Goal: Task Accomplishment & Management: Manage account settings

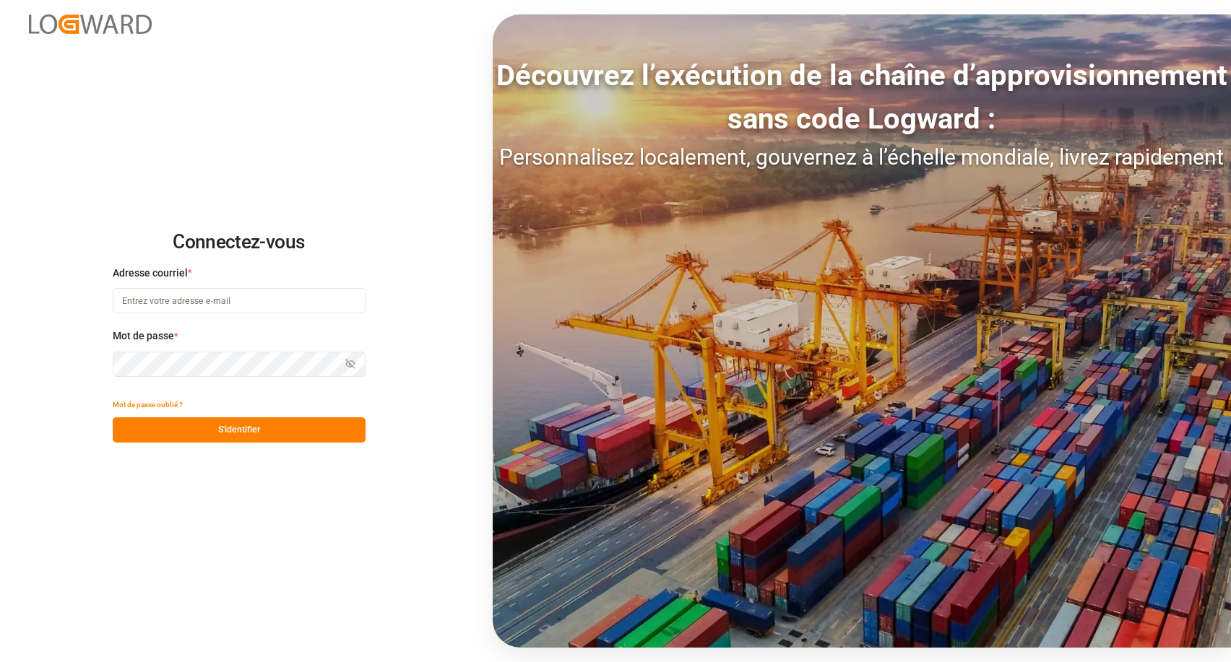
type input "chefequipe.fr.mse@melitta.fr"
click at [236, 435] on button "S'identifier" at bounding box center [239, 429] width 253 height 25
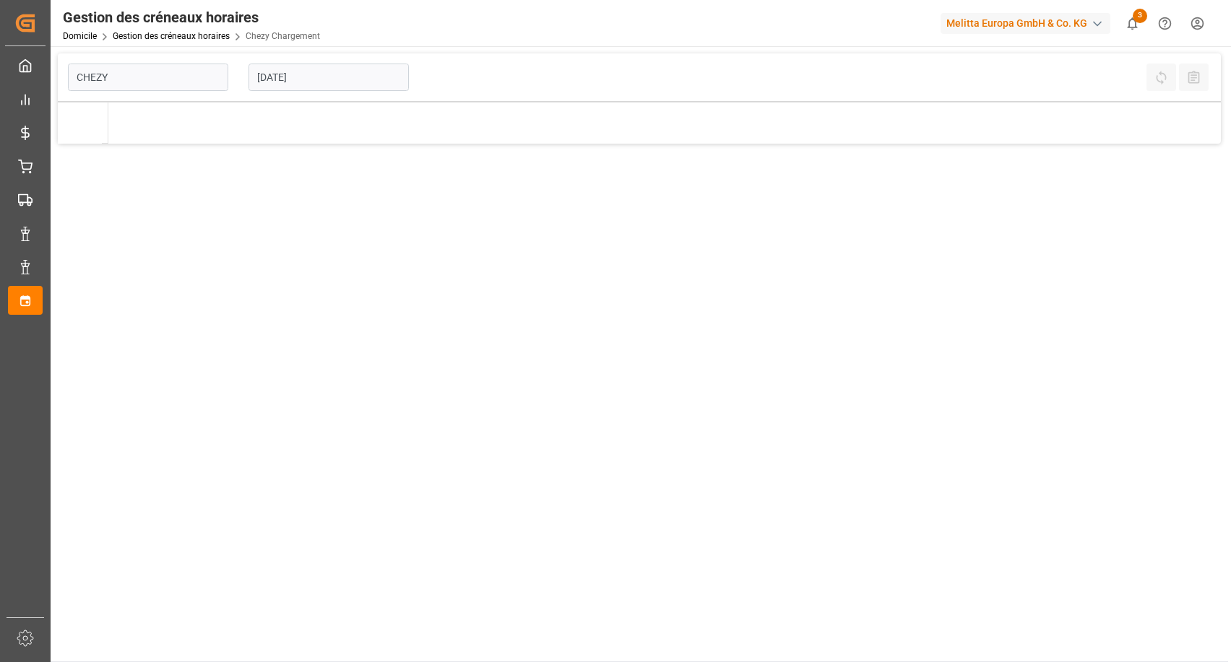
type input "Chezy Loading"
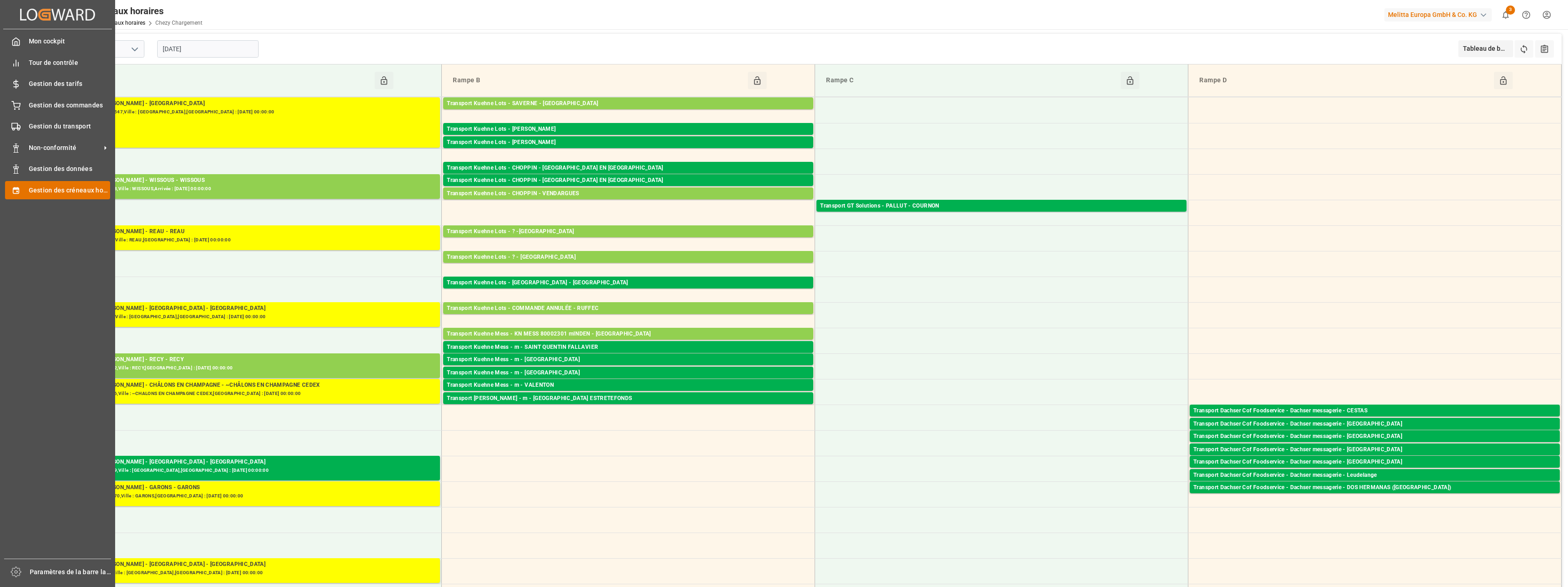
click at [40, 192] on span "Gestion des créneaux horaires" at bounding box center [69, 190] width 82 height 9
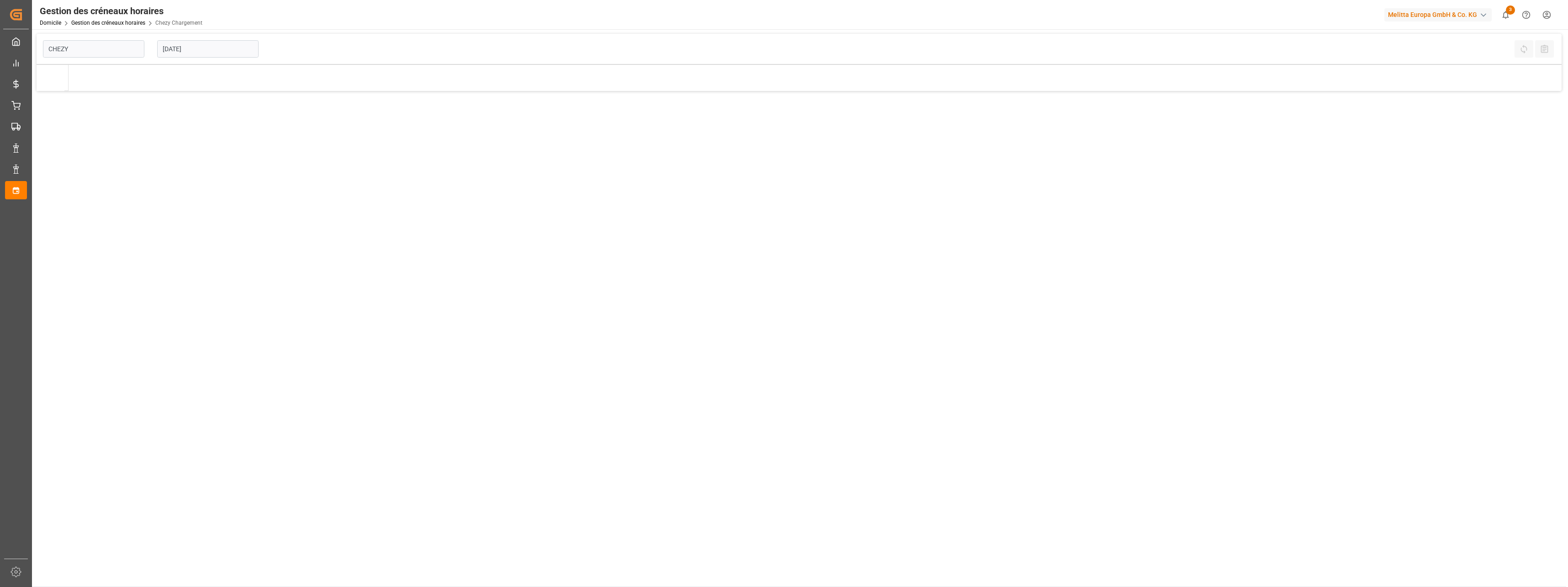
type input "Chezy Loading"
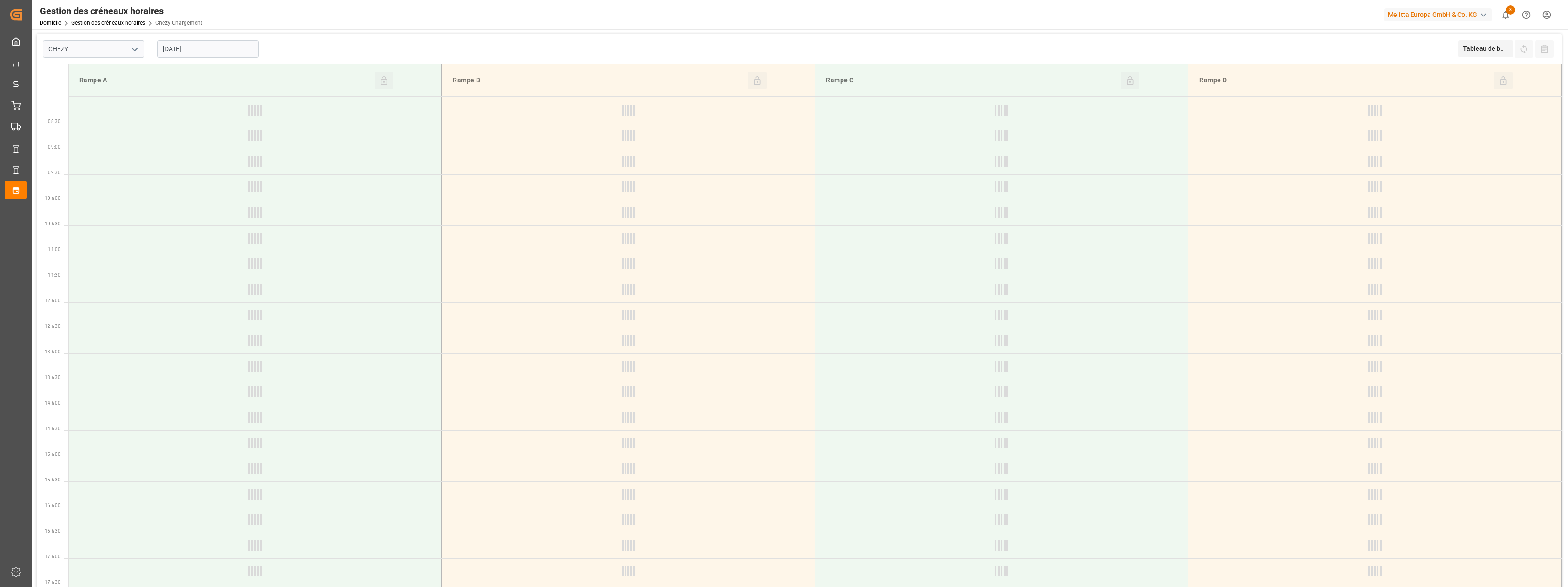
type input "Chezy Loading"
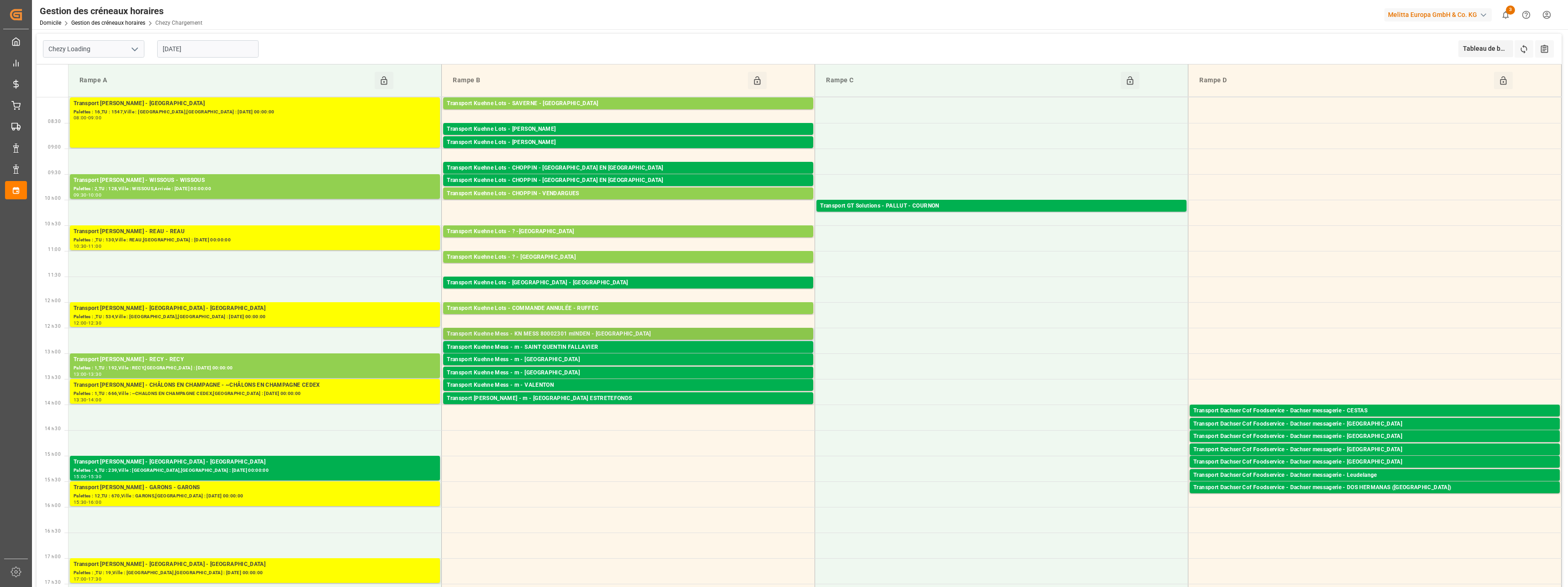
click at [623, 333] on div "Transport Kuehne Mess - KN MESS 80002301 mINDEN - [GEOGRAPHIC_DATA]" at bounding box center [628, 334] width 363 height 9
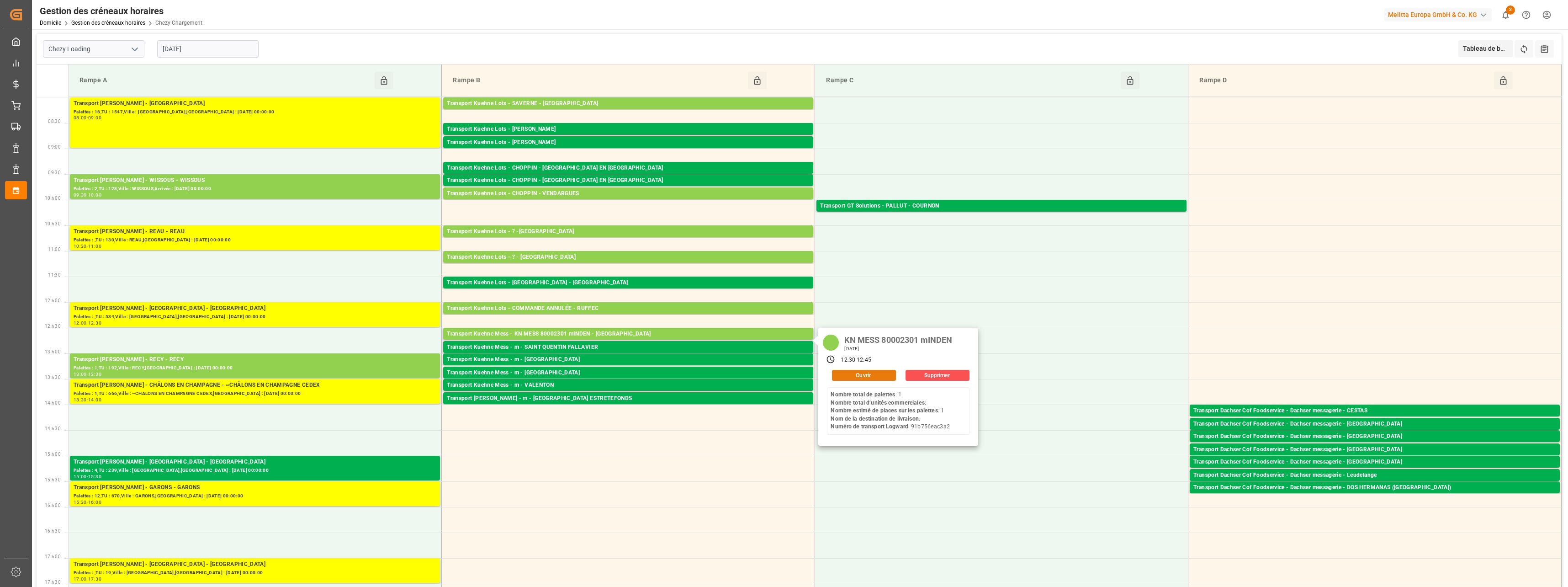
click at [854, 375] on button "Ouvrir" at bounding box center [864, 375] width 64 height 11
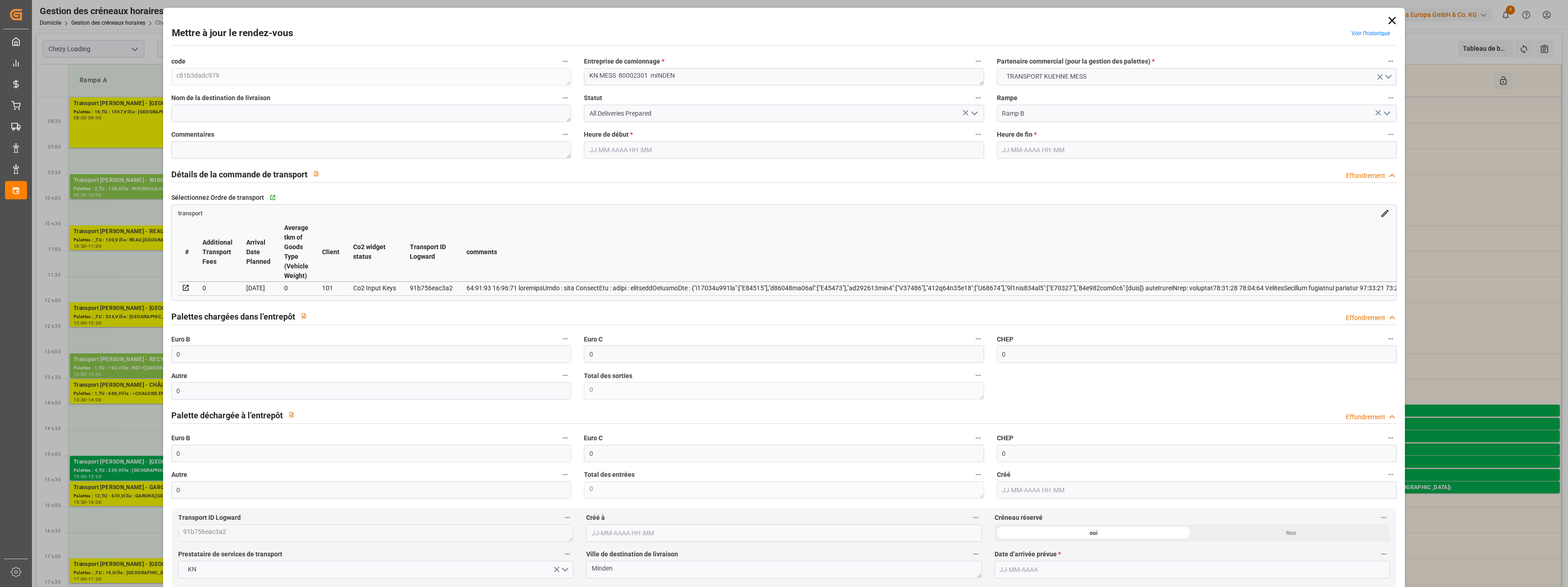
type input "0"
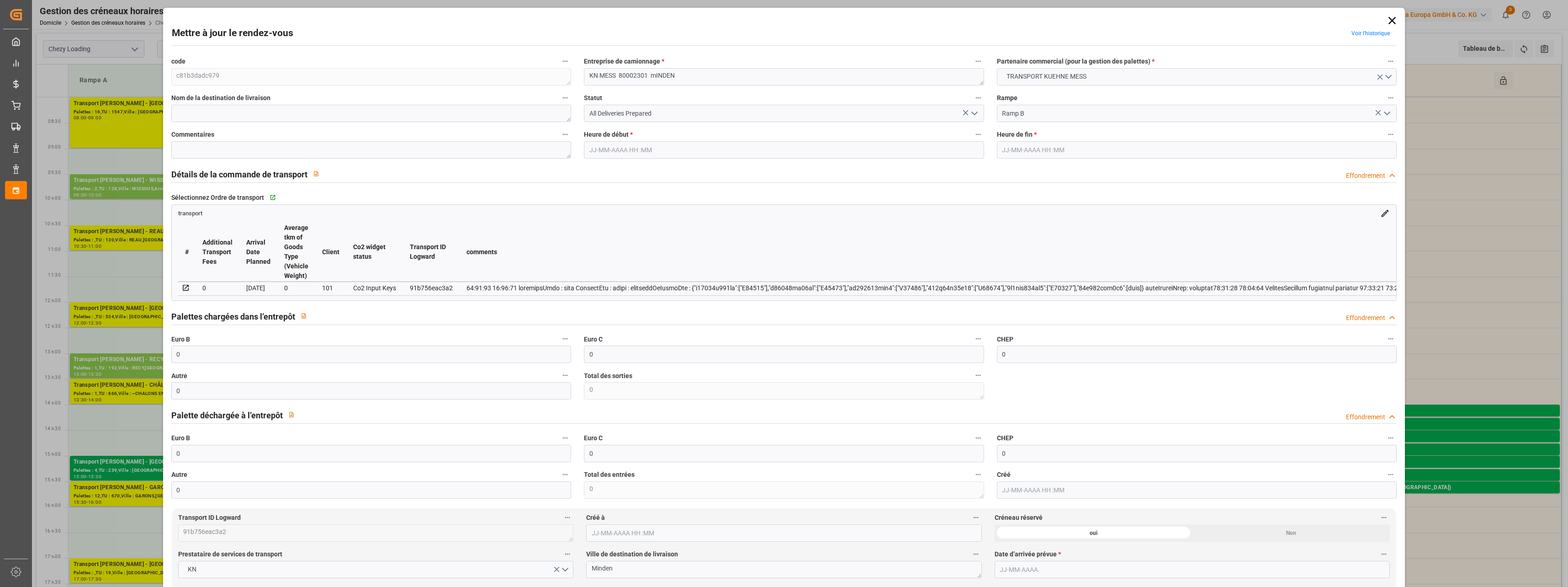
type input "0"
type input "1"
type input "0"
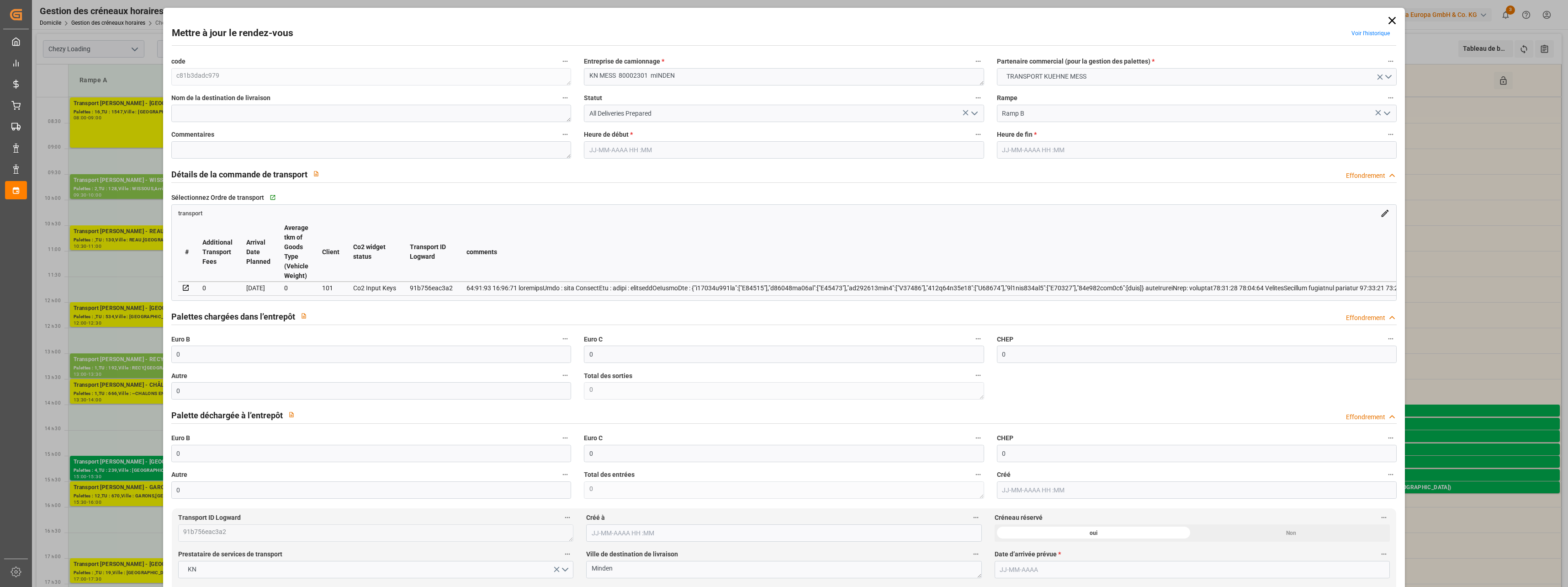
type input "0"
type input "1"
type input "106.05"
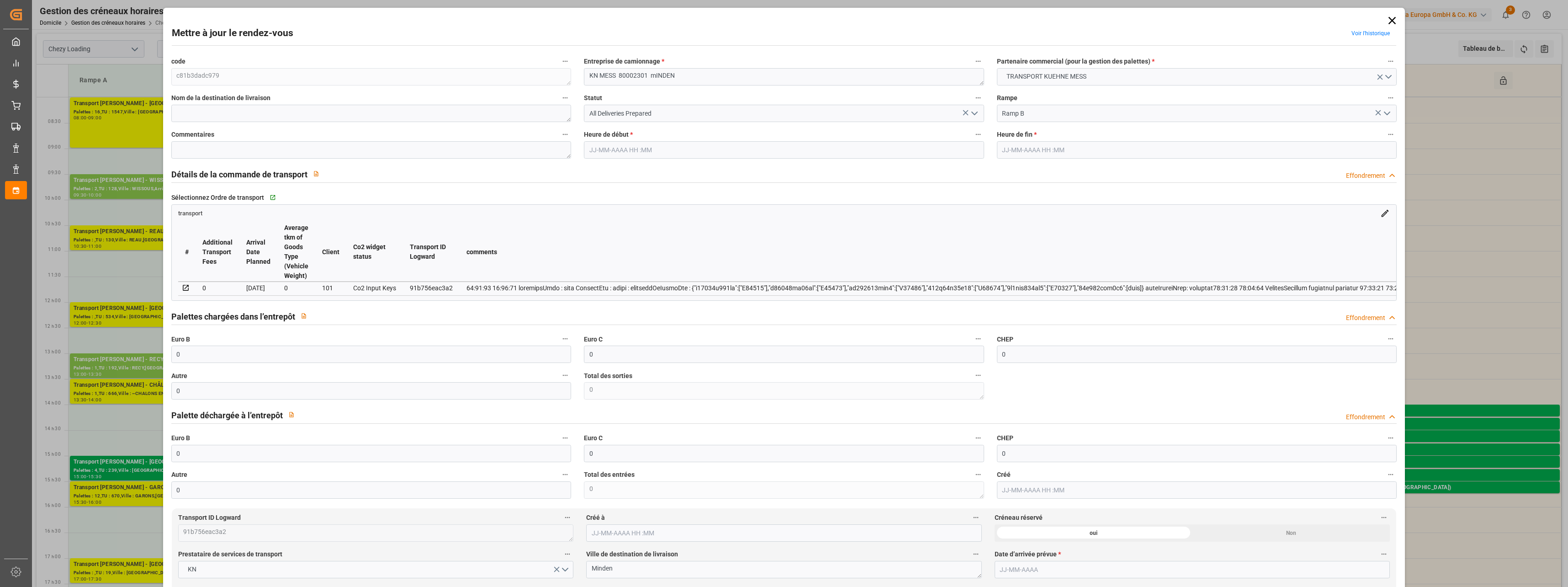
type input "151"
type input "666.138"
type input "32"
type input "1"
type input "0"
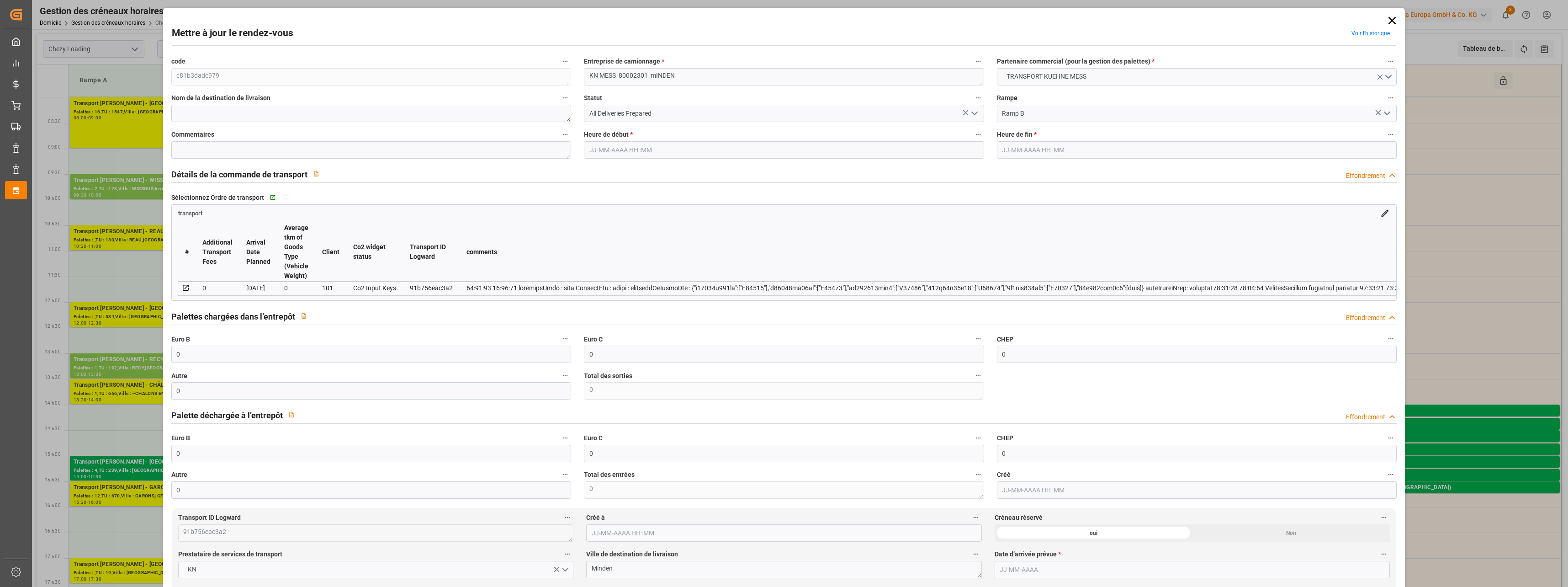
type input "1"
type input "101"
type input "126.252"
type input "0"
type input "4710.8598"
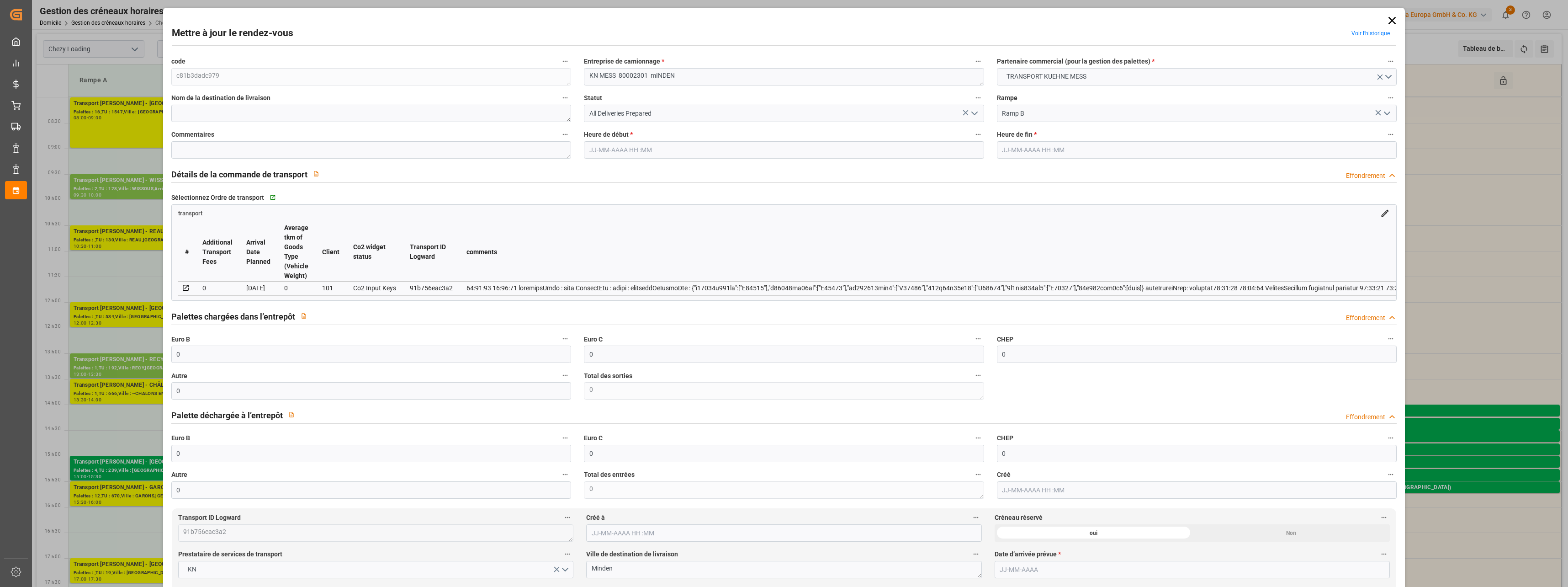
type input "0"
type input "21"
type input "35"
type input "[DATE] 12:30"
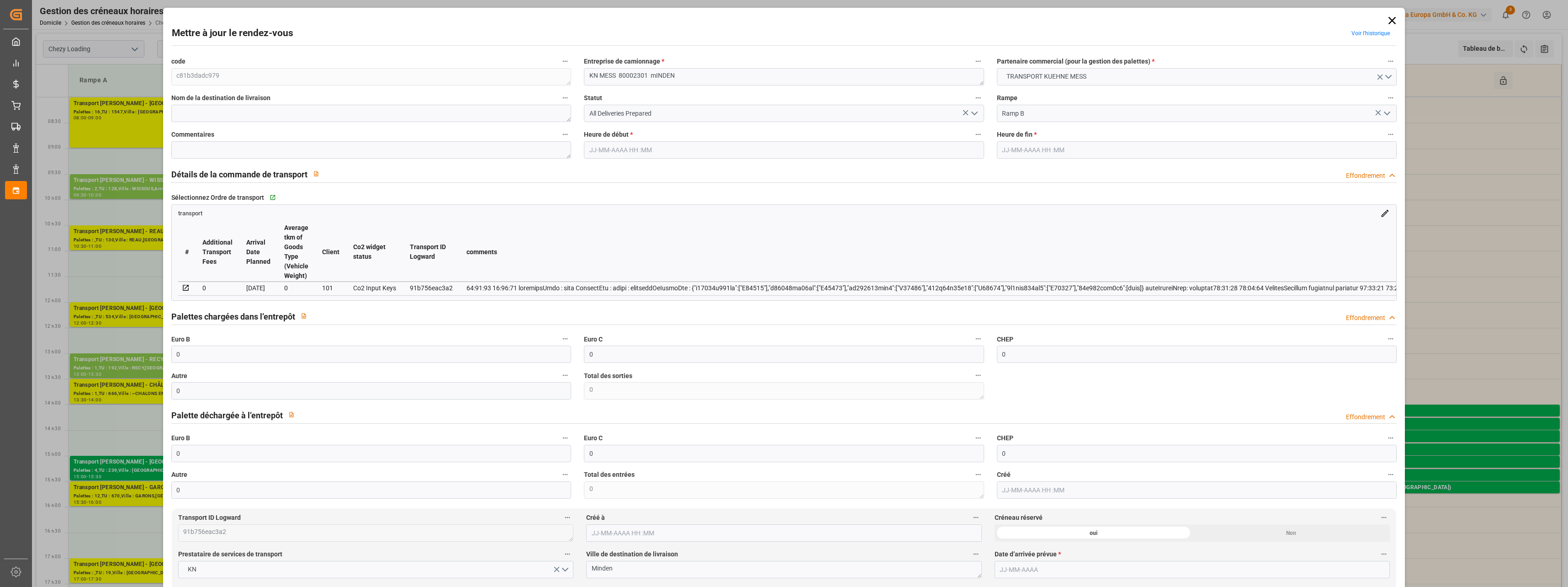
type input "[DATE] 12:45"
type input "[DATE] 14:56"
type input "[DATE] 12:22"
type input "[DATE]"
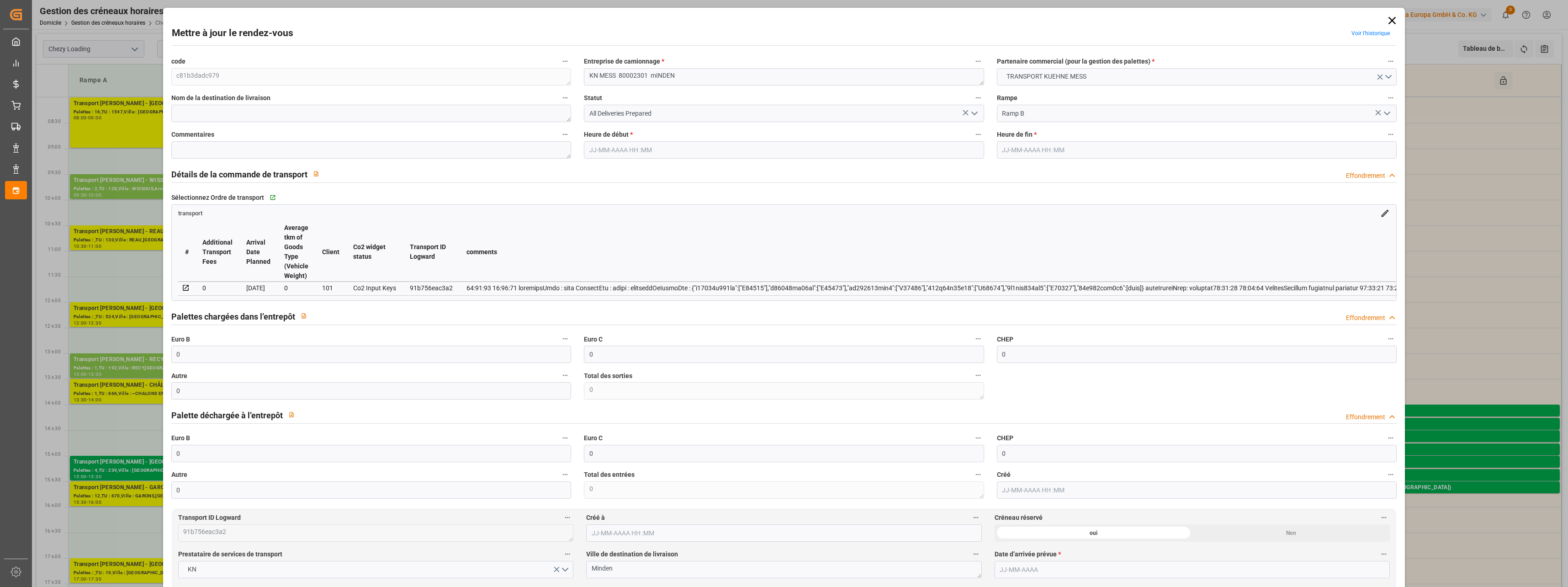
type input "[DATE]"
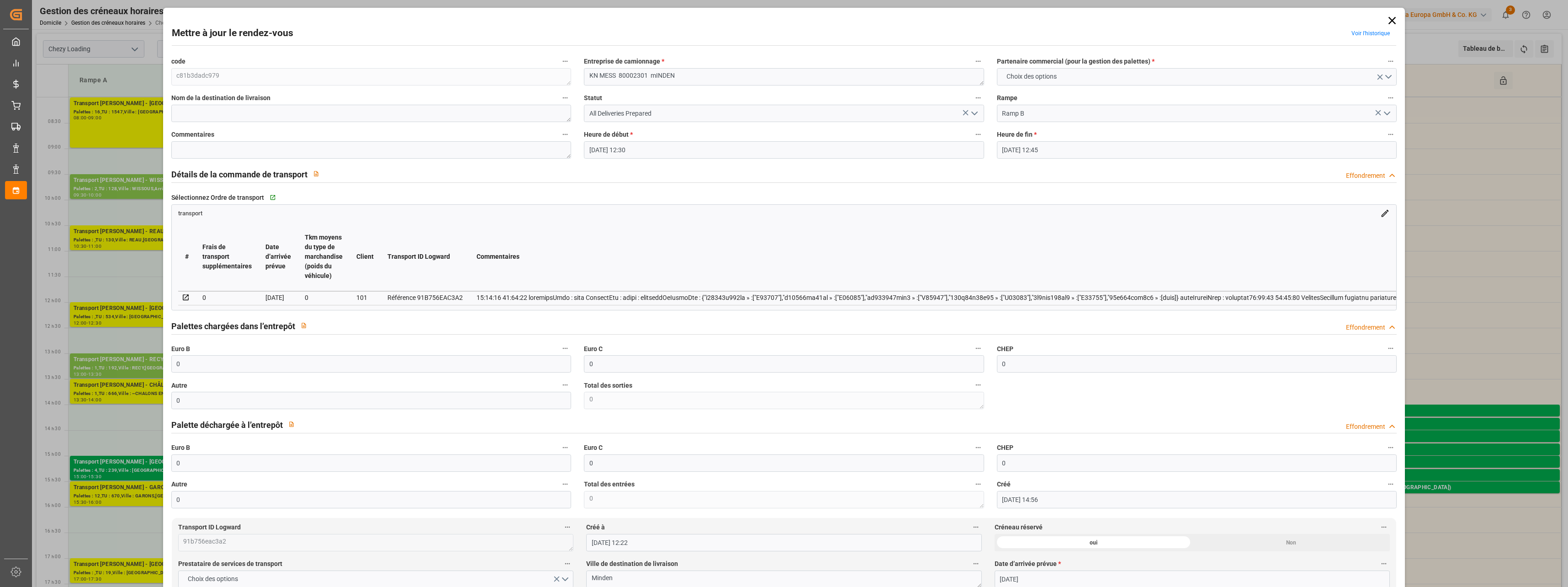
click at [974, 115] on icon "Ouvrir le menu" at bounding box center [974, 113] width 11 height 11
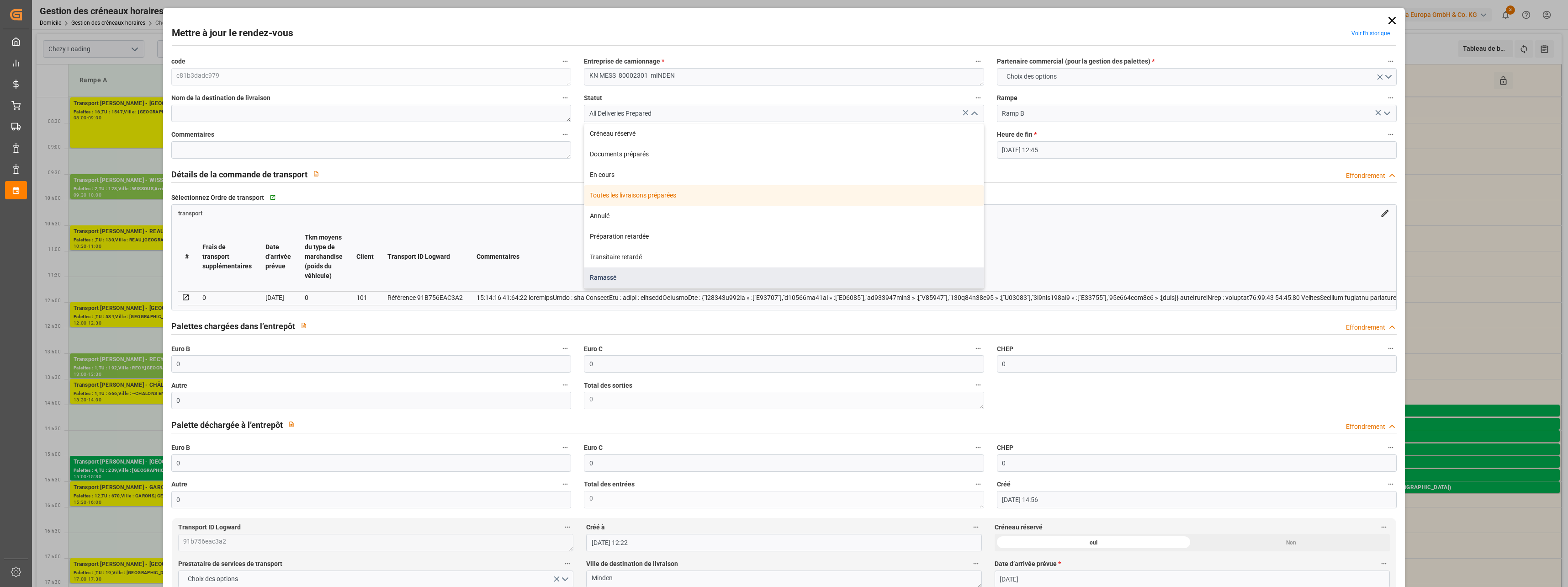
click at [611, 275] on div "Ramassé" at bounding box center [784, 277] width 399 height 20
type input "Picked Up"
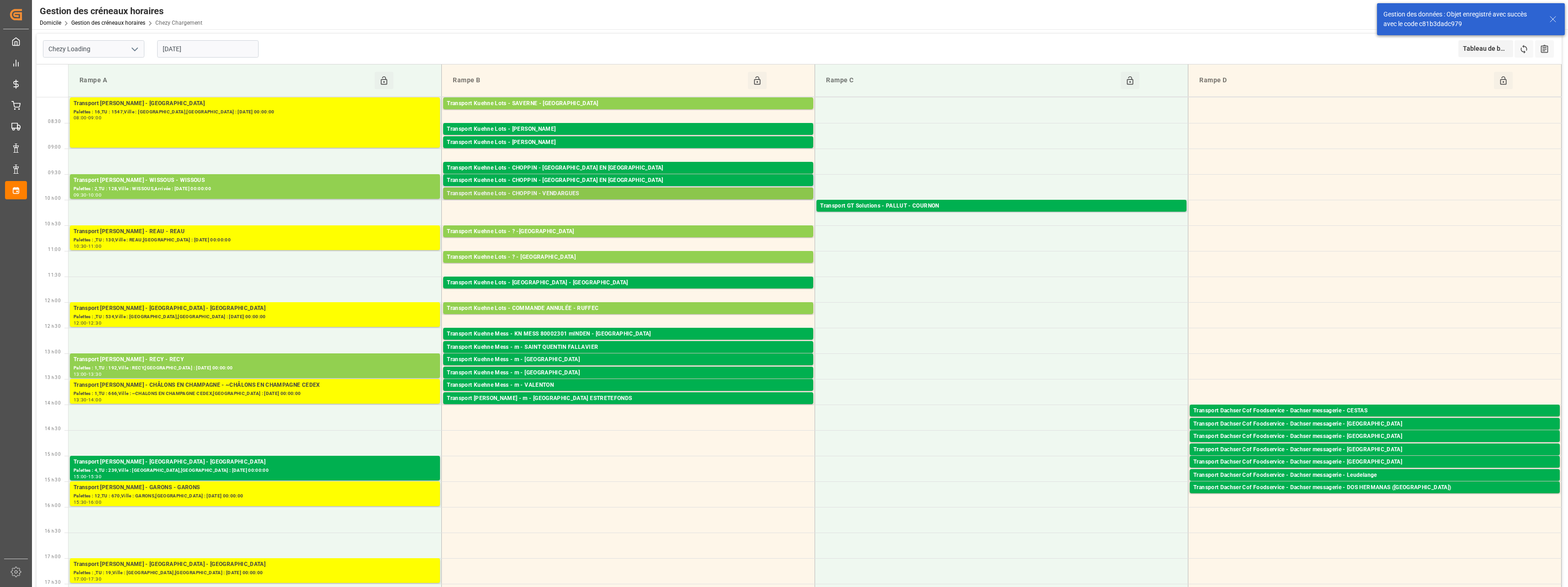
click at [565, 194] on div "Transport Kuehne Lots - CHOPPIN - VENDARGUES" at bounding box center [628, 194] width 363 height 9
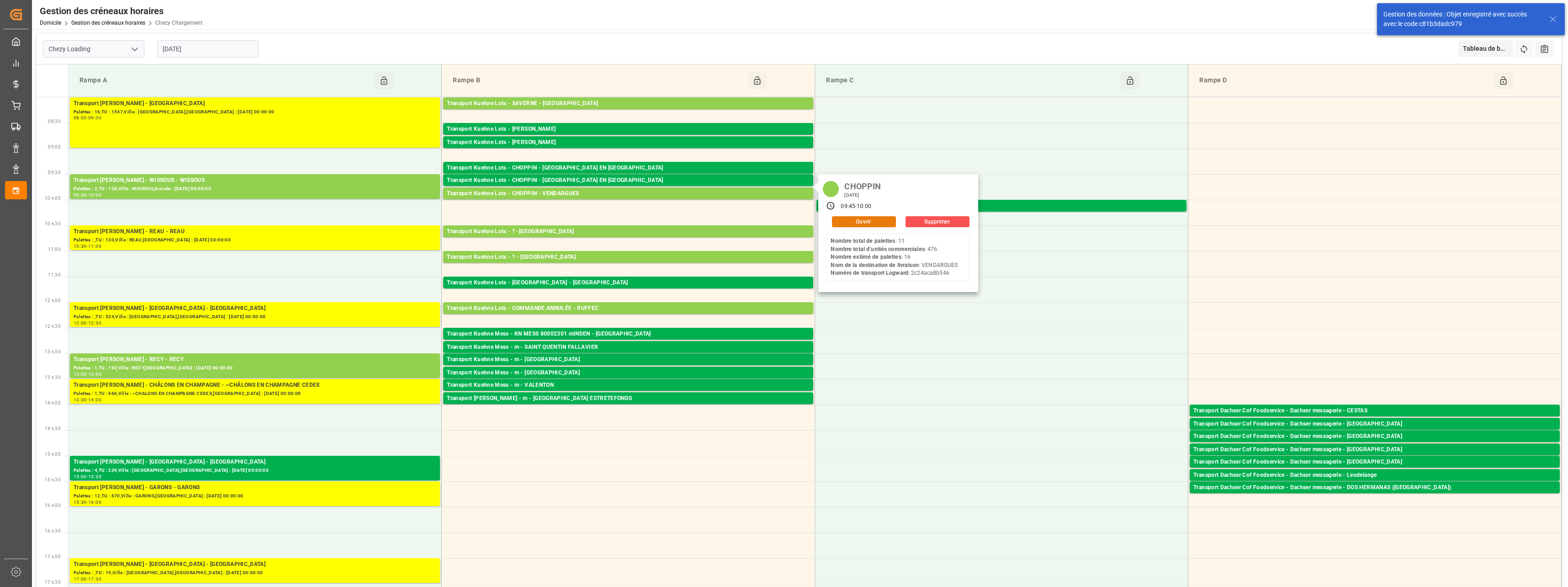
click at [841, 222] on button "Ouvrir" at bounding box center [864, 222] width 64 height 11
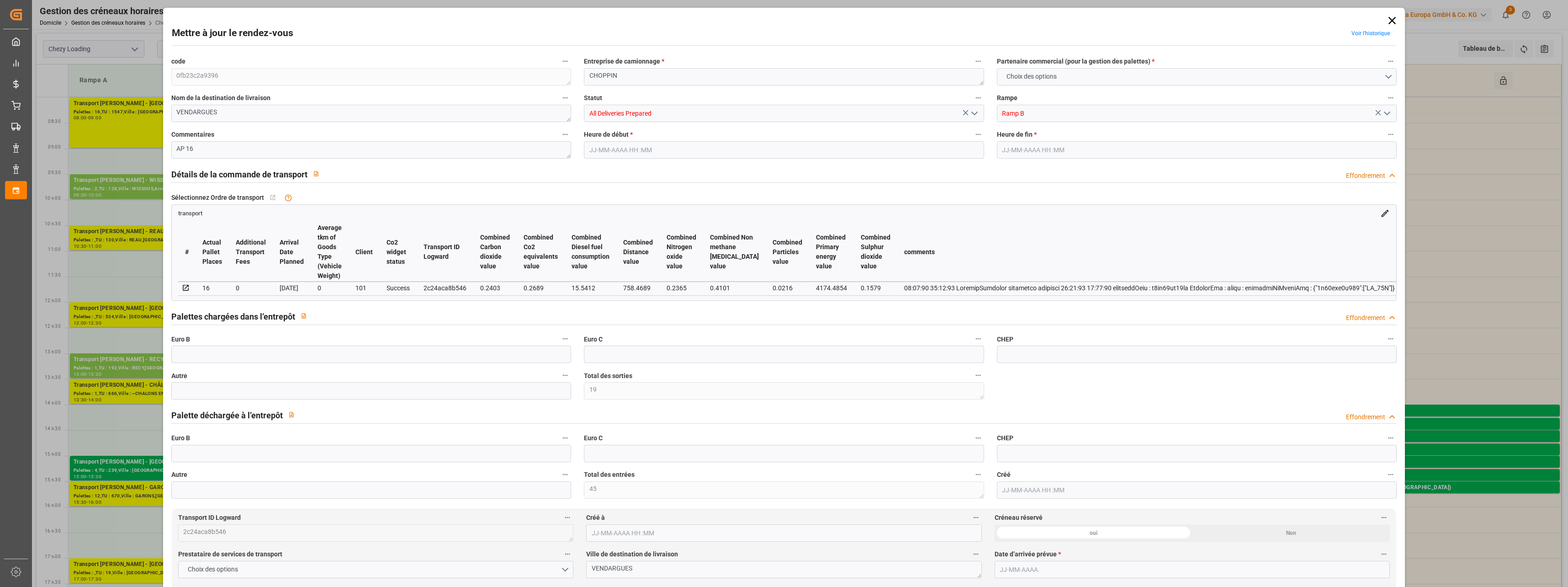
type input "19"
type input "45"
type input "16"
type input "0"
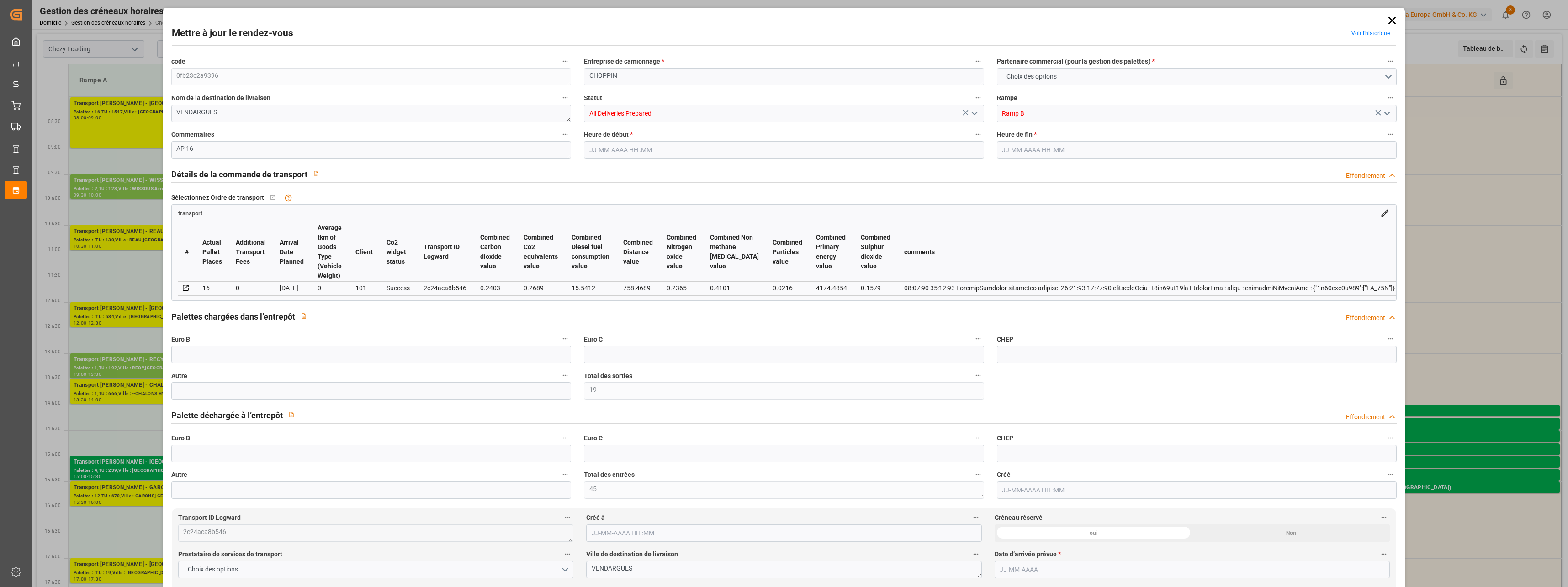
type input "0"
type input "19"
type input "3903.96"
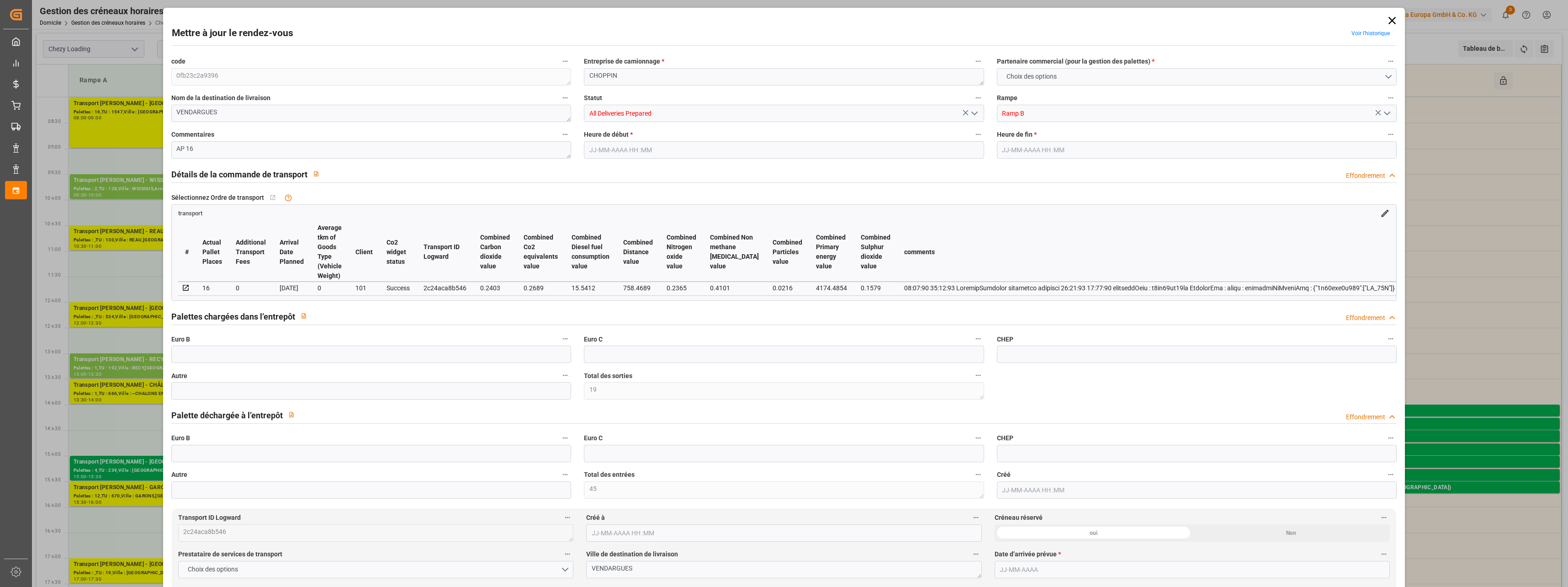
type input "5928.152"
type input "17645.248"
type input "34"
type input "11"
type input "476"
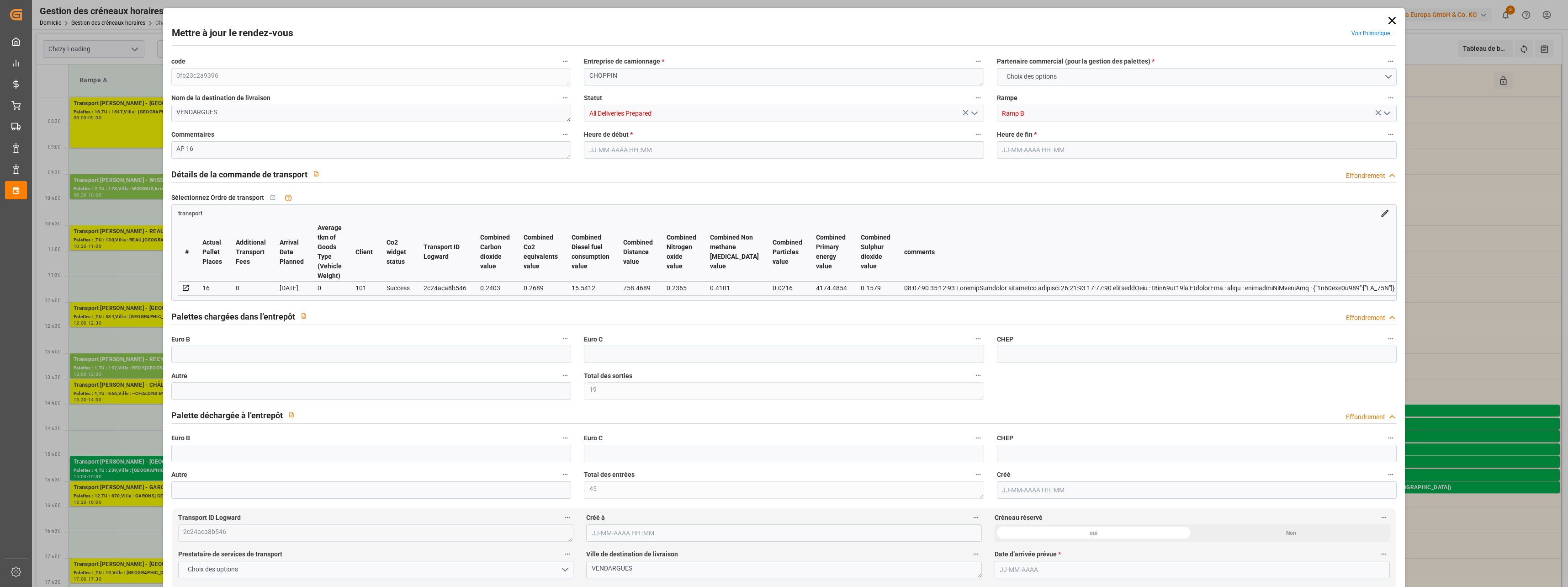
type input "19"
type input "101"
type input "5200.968"
type input "0"
type input "10767.6795"
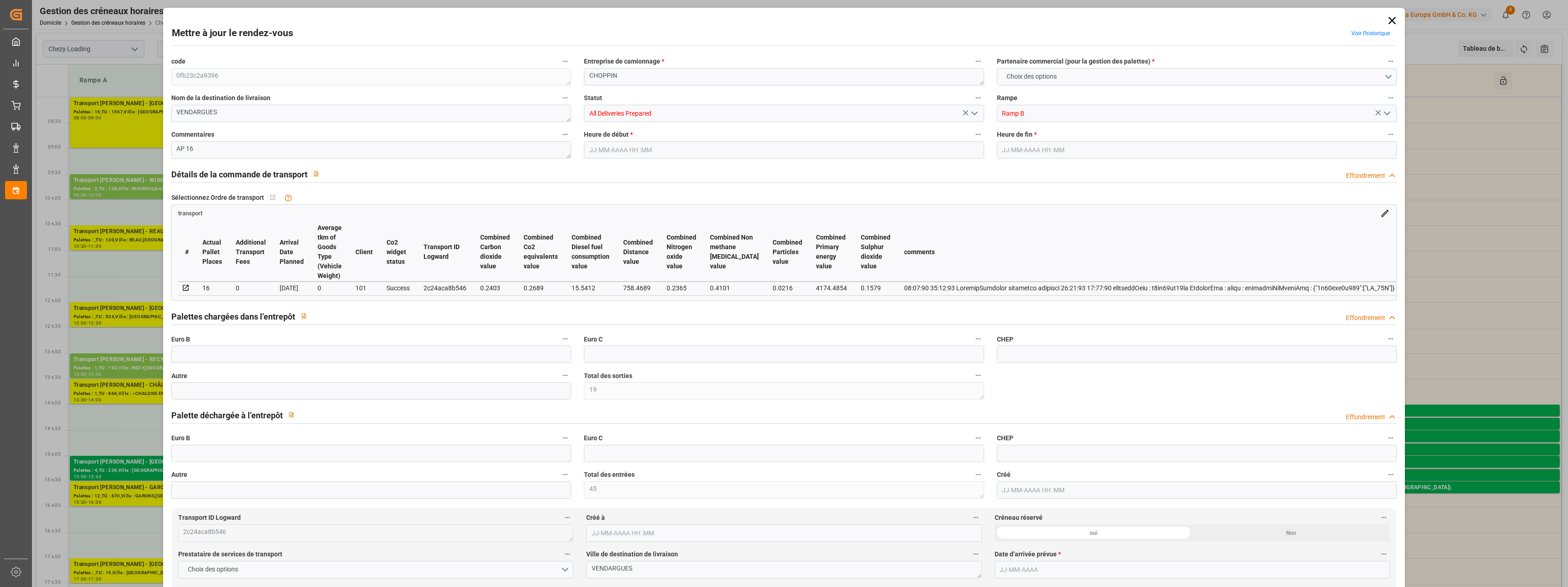
type input "0"
type input "21"
type input "80"
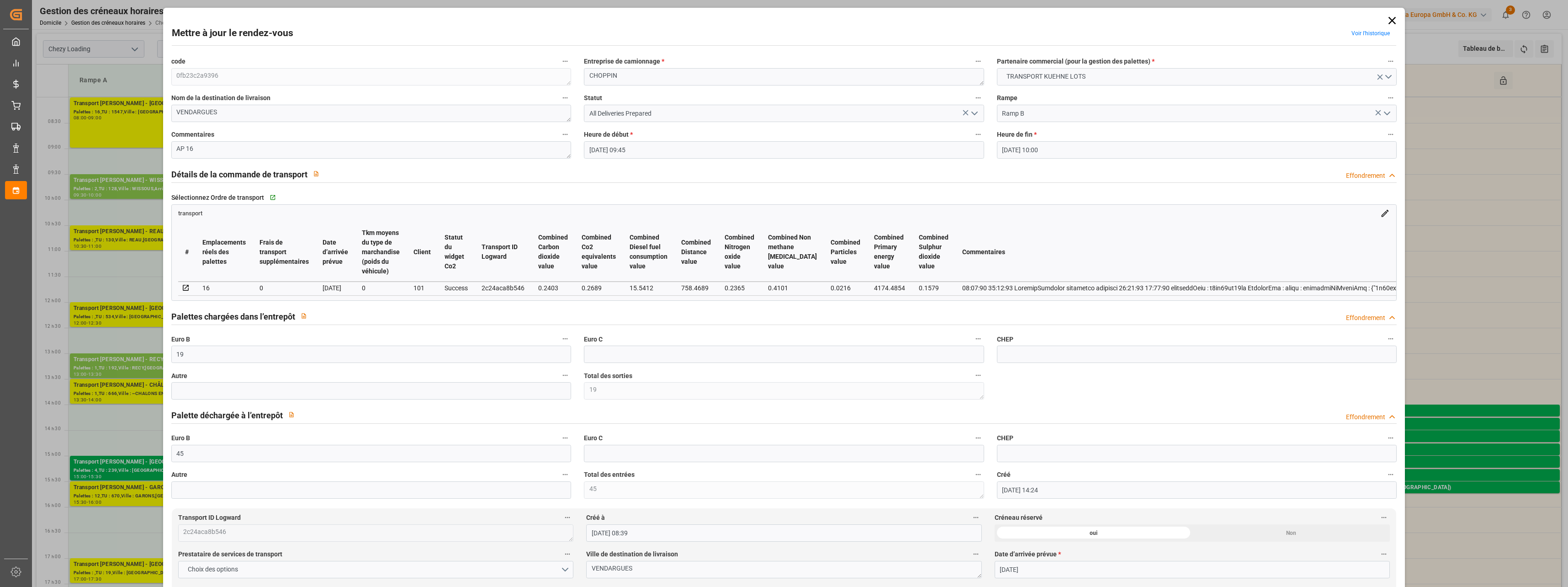
type input "[DATE] 09:45"
type input "[DATE] 10:00"
type input "[DATE] 14:24"
type input "[DATE] 08:39"
type input "[DATE]"
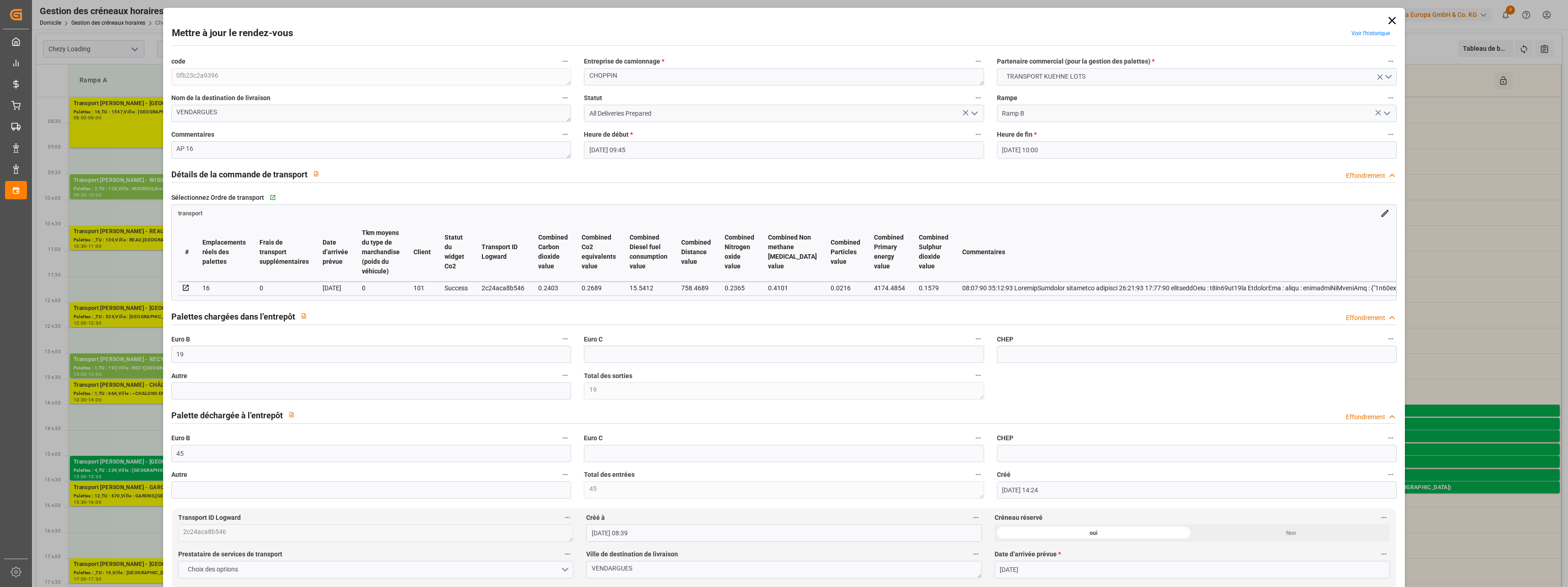
type input "[DATE]"
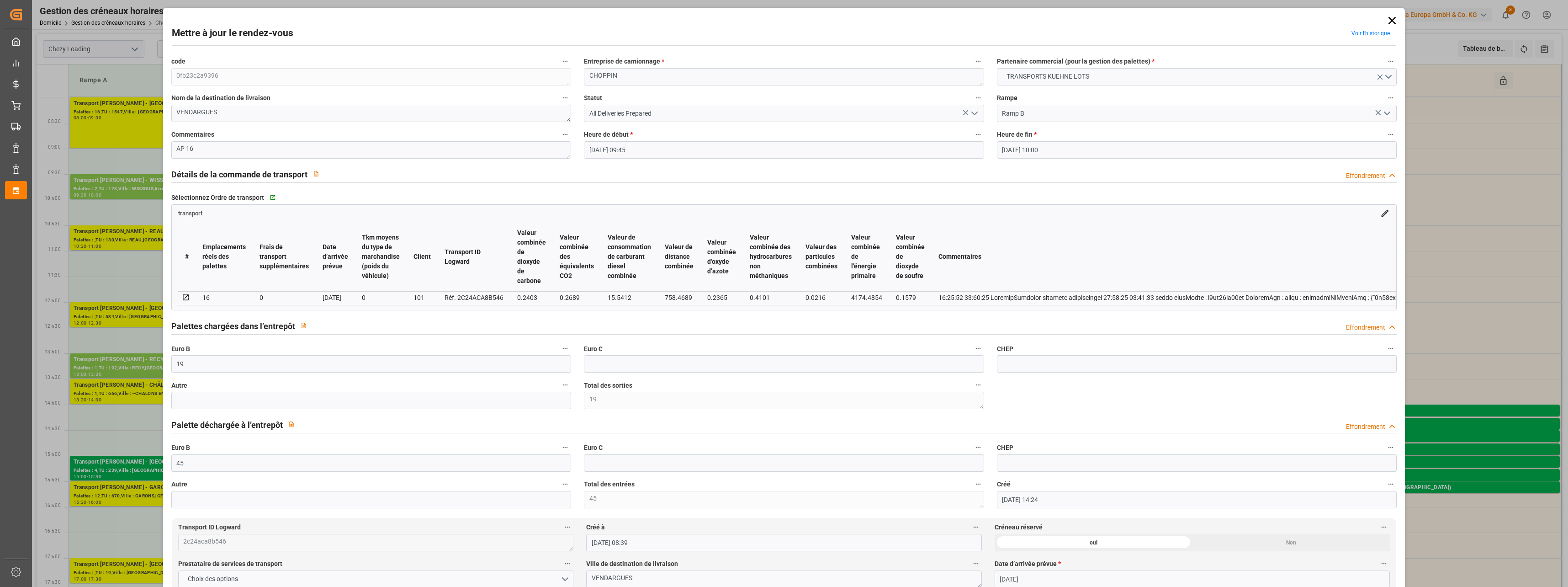
click at [974, 113] on icon "Ouvrir le menu" at bounding box center [974, 113] width 11 height 11
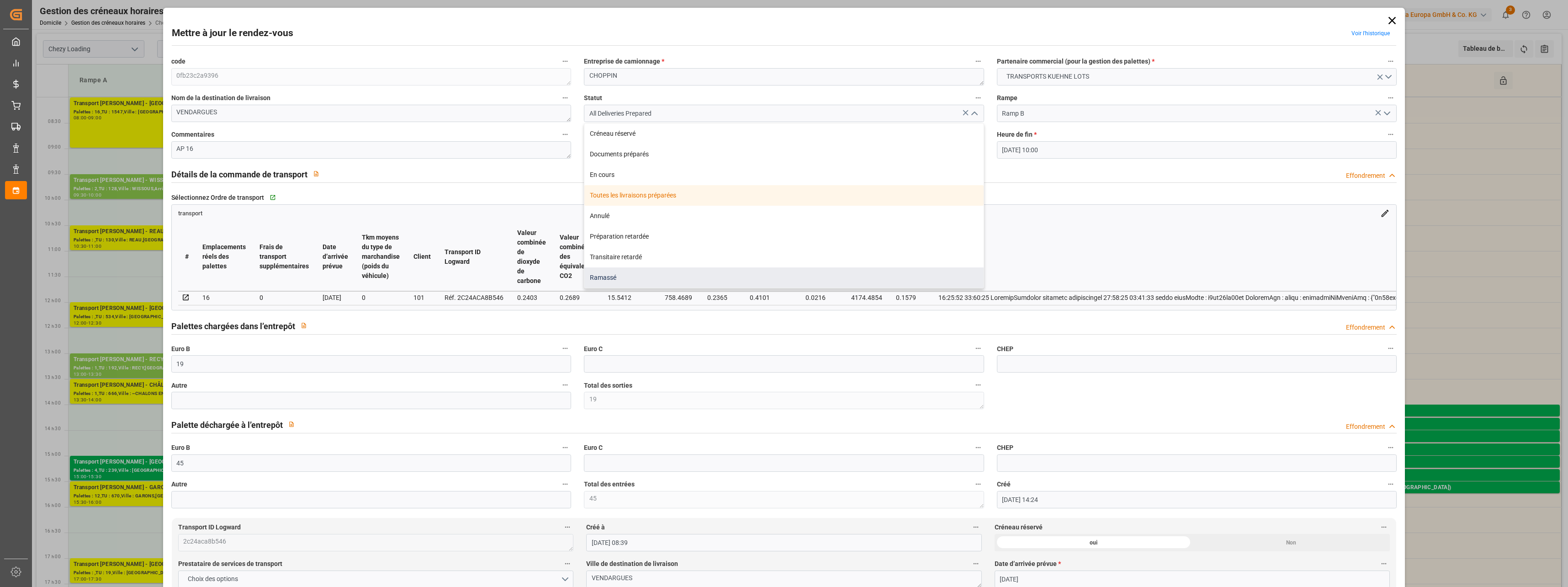
click at [667, 287] on div "Ramassé" at bounding box center [784, 277] width 399 height 20
type input "Picked Up"
